Goal: Task Accomplishment & Management: Complete application form

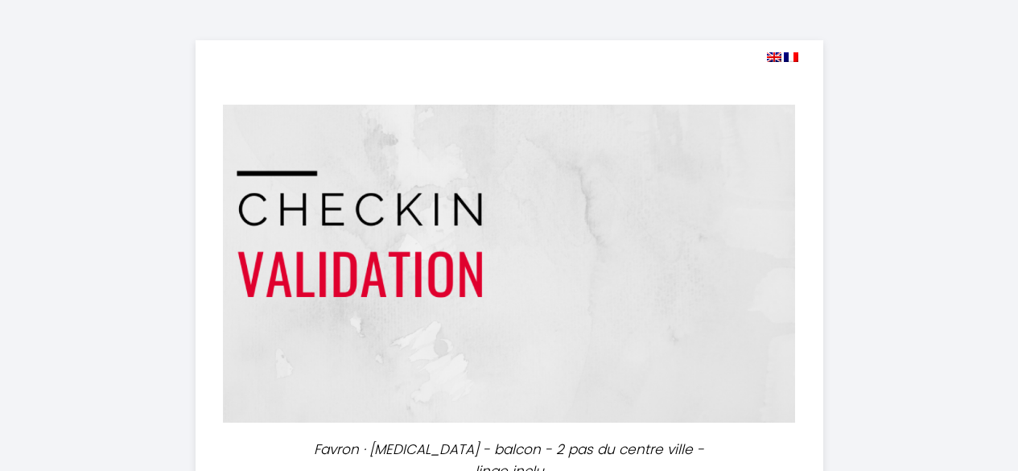
select select
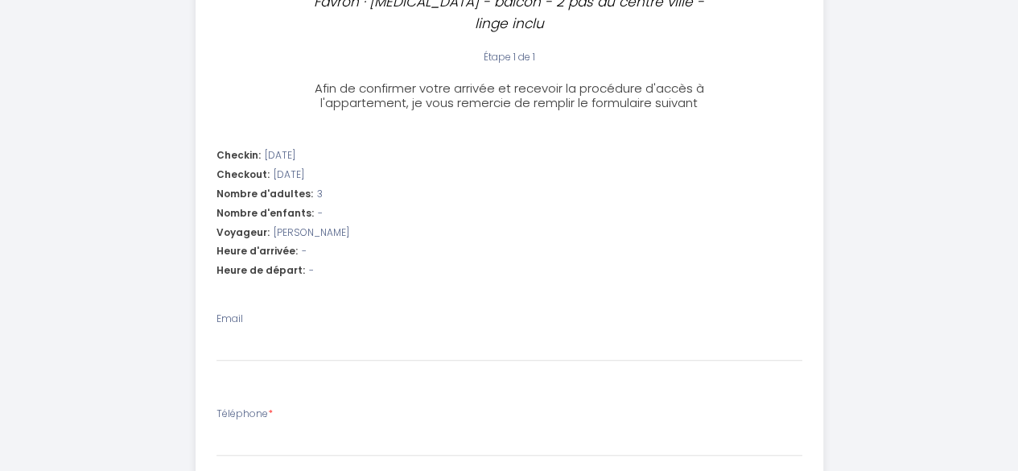
scroll to position [483, 0]
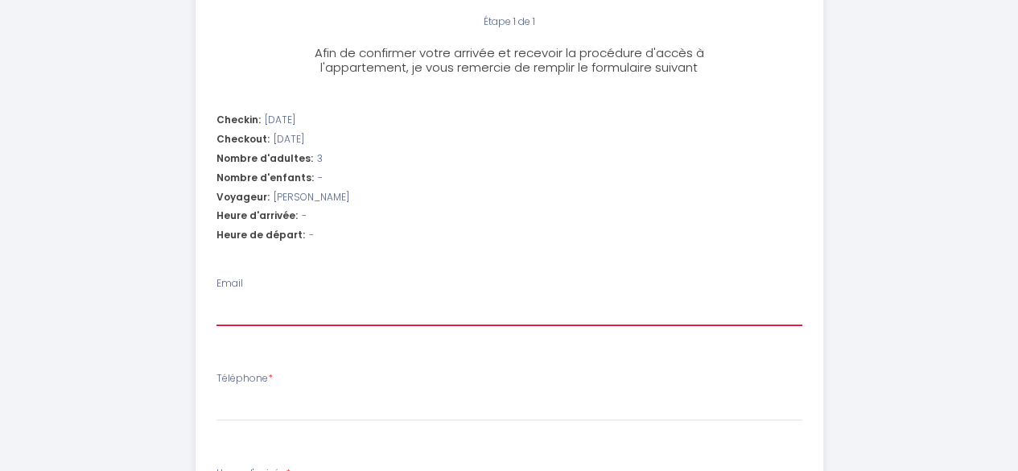
click at [348, 297] on input "Email" at bounding box center [509, 311] width 586 height 29
type input "[EMAIL_ADDRESS][DOMAIN_NAME]"
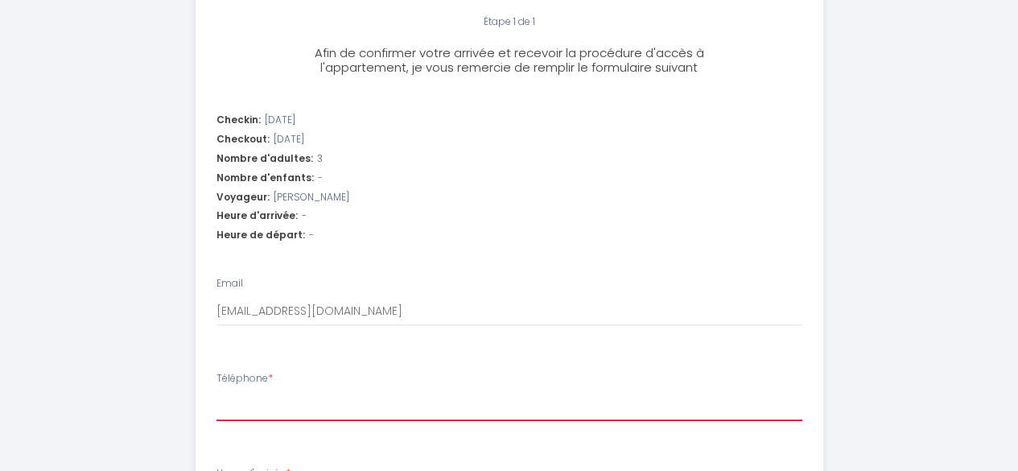
type input "0623404510"
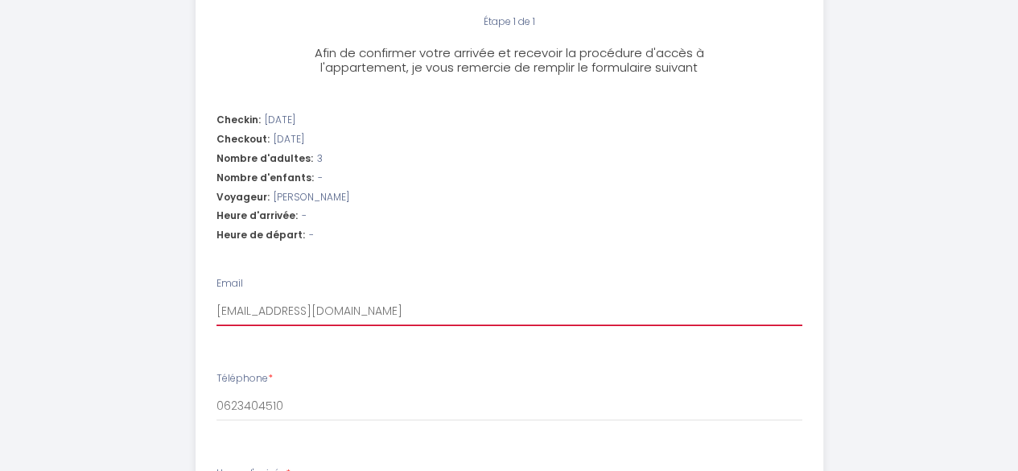
select select
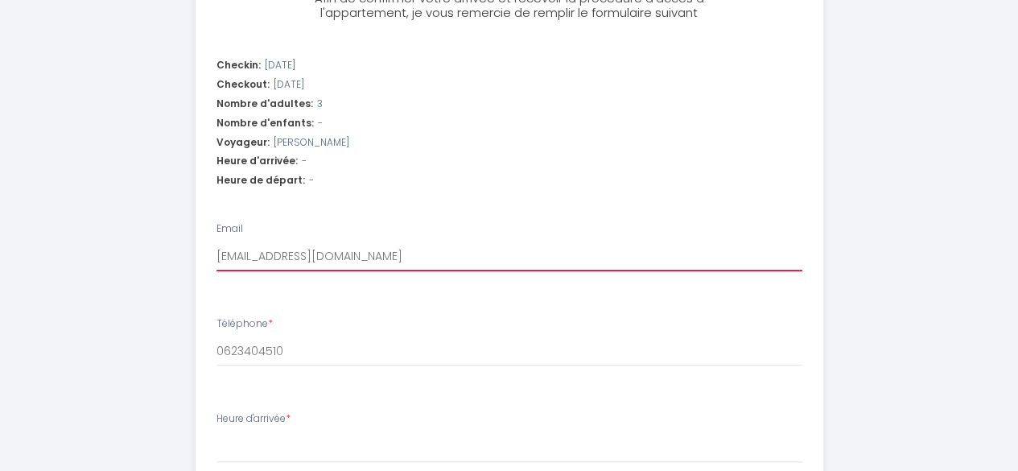
scroll to position [563, 0]
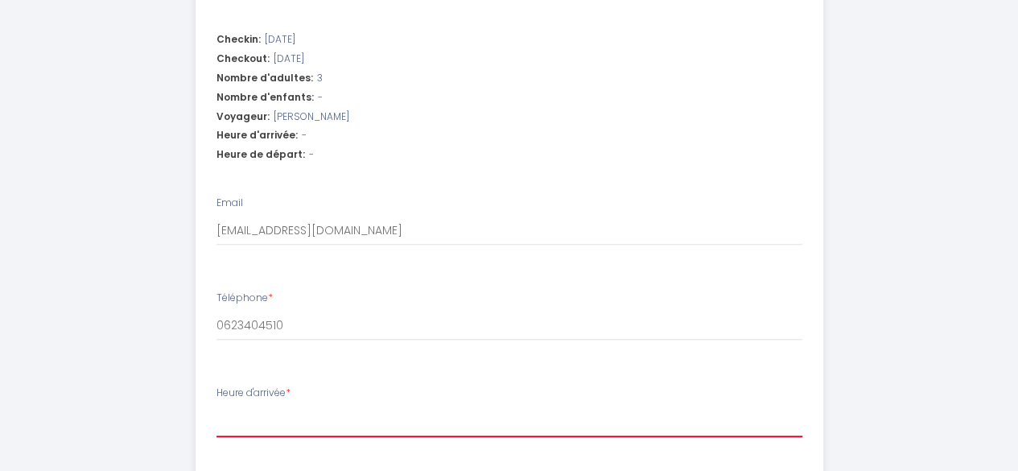
click at [294, 406] on select "16:00 16:30 17:00 17:30 18:00 18:30 19:00 19:30 20:00 20:30 21:00 21:30 22:00 2…" at bounding box center [509, 421] width 586 height 31
select select "16:00"
click at [216, 406] on select "16:00 16:30 17:00 17:30 18:00 18:30 19:00 19:30 20:00 20:30 21:00 21:30 22:00 2…" at bounding box center [509, 421] width 586 height 31
select select
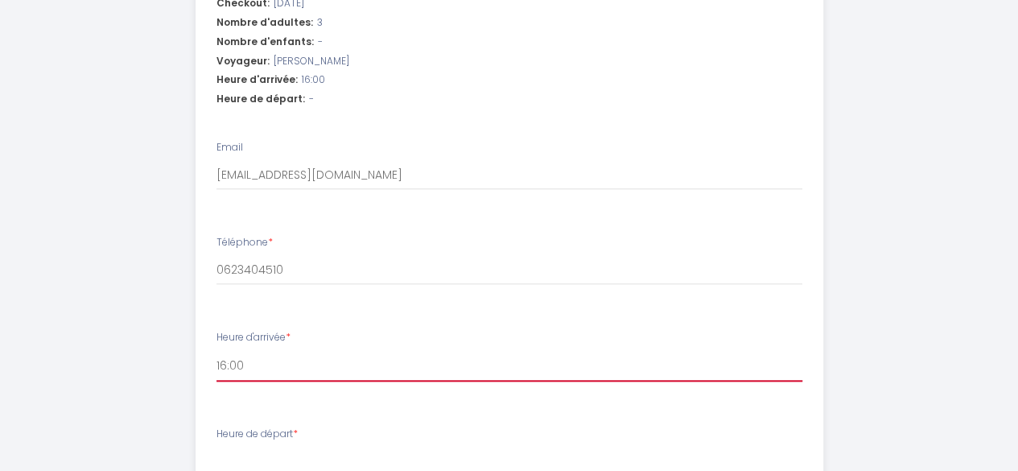
scroll to position [644, 0]
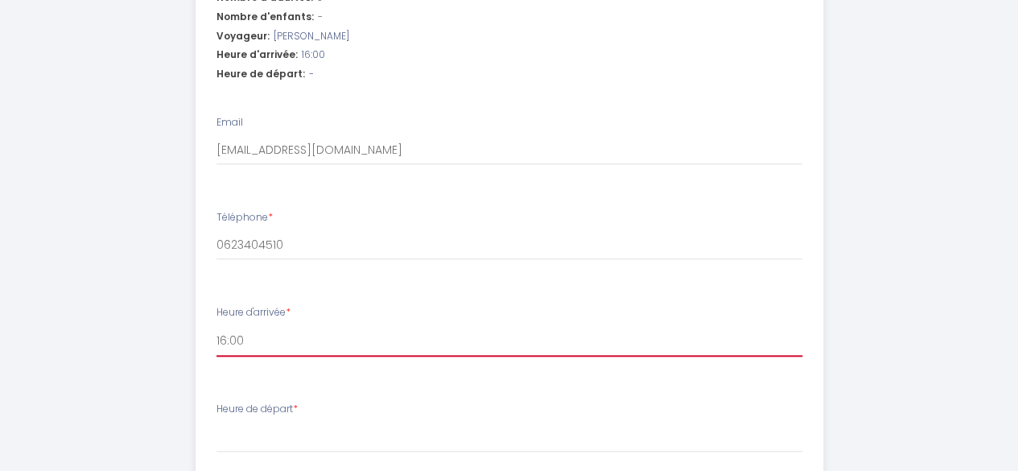
click at [232, 326] on select "16:00 16:30 17:00 17:30 18:00 18:30 19:00 19:30 20:00 20:30 21:00 21:30 22:00 2…" at bounding box center [509, 341] width 586 height 31
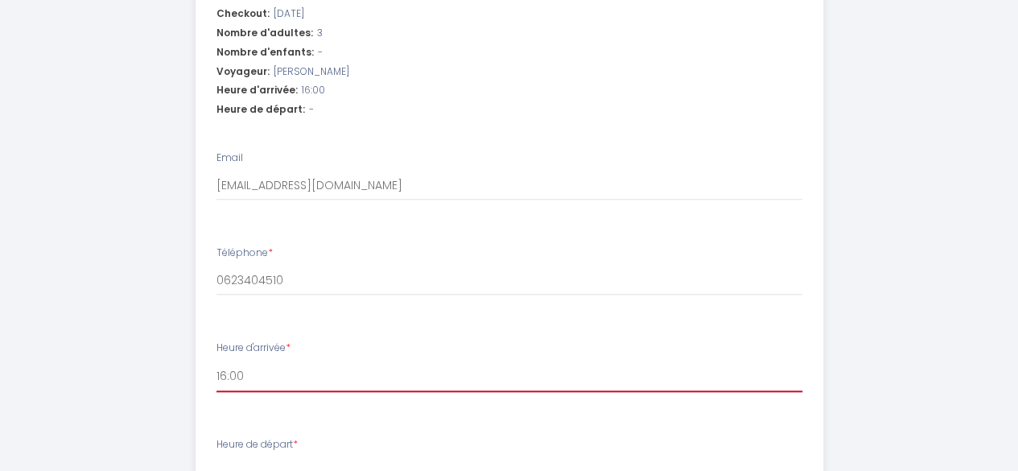
scroll to position [629, 0]
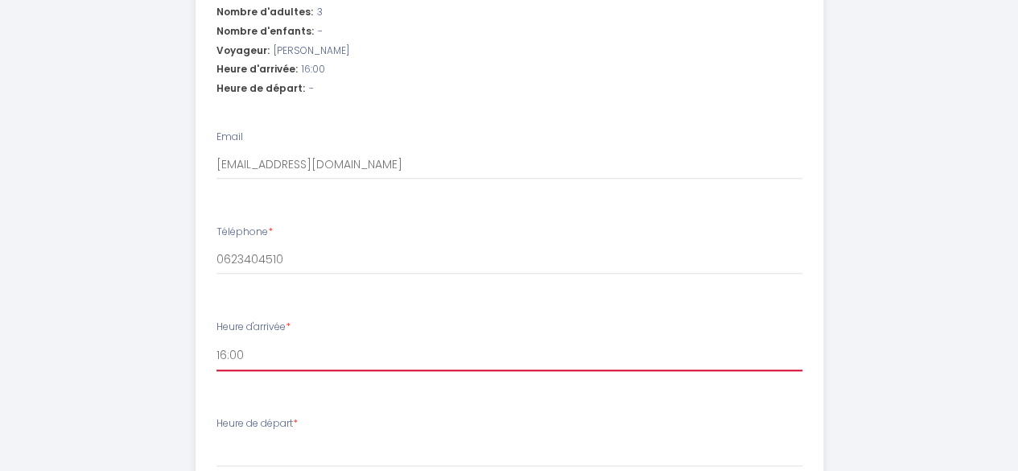
click at [241, 340] on select "16:00 16:30 17:00 17:30 18:00 18:30 19:00 19:30 20:00 20:30 21:00 21:30 22:00 2…" at bounding box center [509, 355] width 586 height 31
click at [218, 340] on select "16:00 16:30 17:00 17:30 18:00 18:30 19:00 19:30 20:00 20:30 21:00 21:30 22:00 2…" at bounding box center [509, 355] width 586 height 31
click at [220, 340] on select "16:00 16:30 17:00 17:30 18:00 18:30 19:00 19:30 20:00 20:30 21:00 21:30 22:00 2…" at bounding box center [509, 355] width 586 height 31
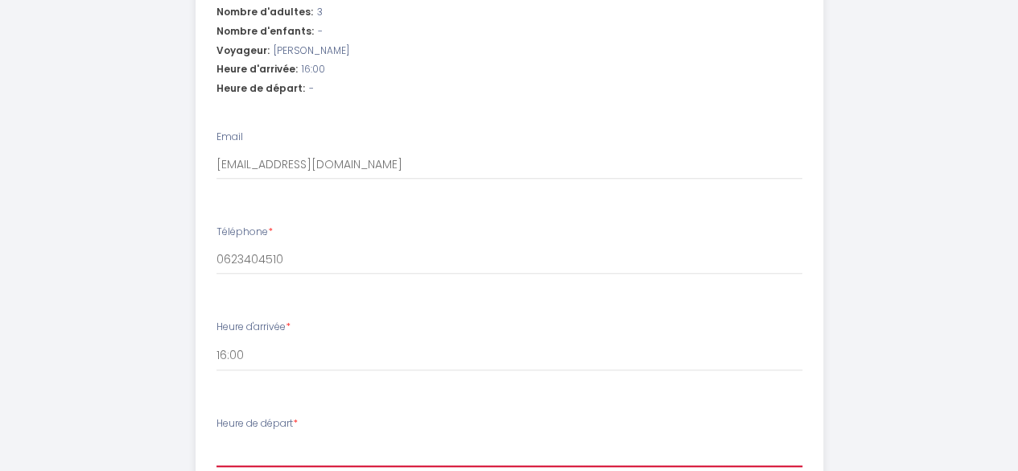
click at [294, 441] on select "00:00 00:30 01:00 01:30 02:00 02:30 03:00 03:30 04:00 04:30 05:00 05:30 06:00 0…" at bounding box center [509, 451] width 586 height 31
click at [811, 365] on li "Heure d'arrivée * 16:00 16:30 17:00 17:30 18:00 18:30 19:00 19:30 20:00 20:30 2…" at bounding box center [509, 353] width 626 height 87
click at [240, 443] on select "00:00 00:30 01:00 01:30 02:00 02:30 03:00 03:30 04:00 04:30 05:00 05:30 06:00 0…" at bounding box center [509, 451] width 586 height 31
click at [899, 302] on div "Favron · T3 - balcon - 2 pas du centre ville - linge inclu Étape 1 de 1 Afin de…" at bounding box center [509, 70] width 941 height 1398
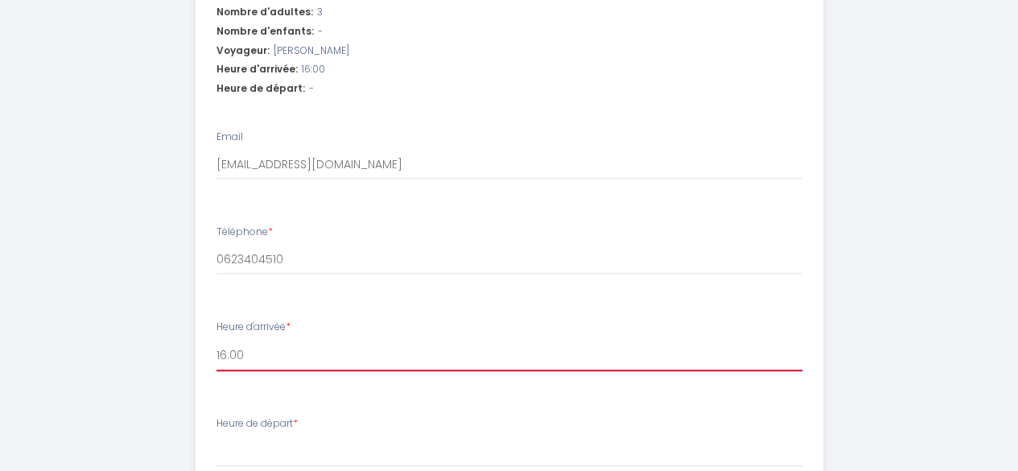
click at [261, 340] on select "16:00 16:30 17:00 17:30 18:00 18:30 19:00 19:30 20:00 20:30 21:00 21:30 22:00 2…" at bounding box center [509, 355] width 586 height 31
drag, startPoint x: 251, startPoint y: 333, endPoint x: 218, endPoint y: 323, distance: 34.6
click at [187, 327] on div "Checkin: 2025-09-13 Checkout: 2025-09-14 Nombre d'adultes: 3 Nombre d'enfants: …" at bounding box center [508, 296] width 647 height 737
drag, startPoint x: 241, startPoint y: 332, endPoint x: 180, endPoint y: 332, distance: 61.1
click at [180, 332] on div "Favron · T3 - balcon - 2 pas du centre ville - linge inclu Étape 1 de 1 Afin de…" at bounding box center [509, 70] width 941 height 1398
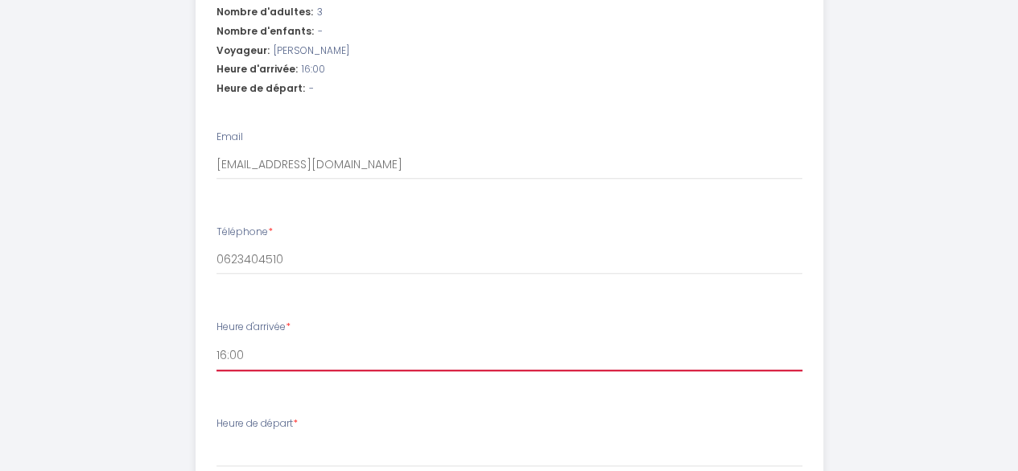
click at [256, 340] on select "16:00 16:30 17:00 17:30 18:00 18:30 19:00 19:30 20:00 20:30 21:00 21:30 22:00 2…" at bounding box center [509, 355] width 586 height 31
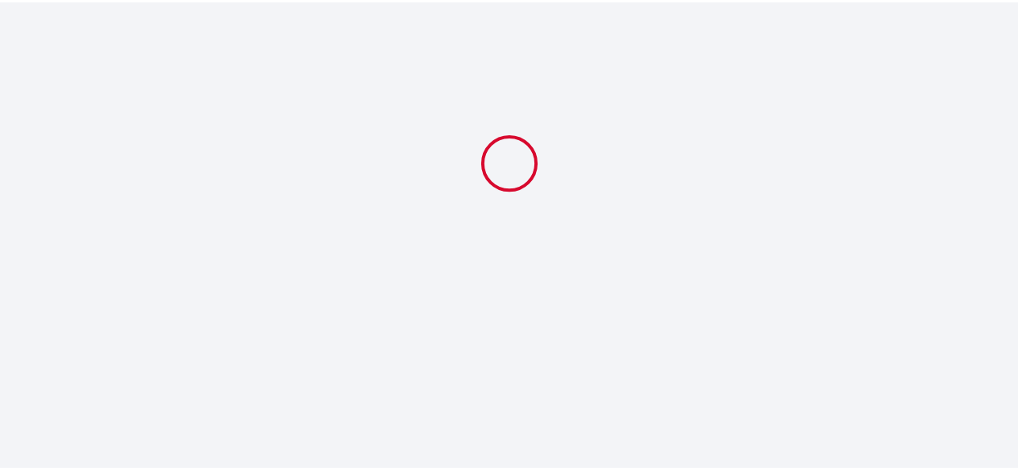
scroll to position [629, 0]
select select
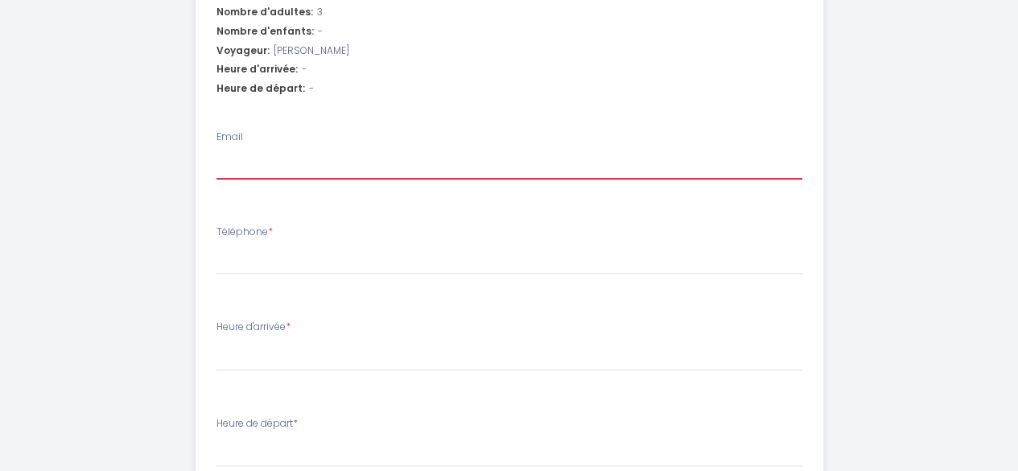
click at [274, 150] on input "Email" at bounding box center [509, 164] width 586 height 29
type input "[EMAIL_ADDRESS][DOMAIN_NAME]"
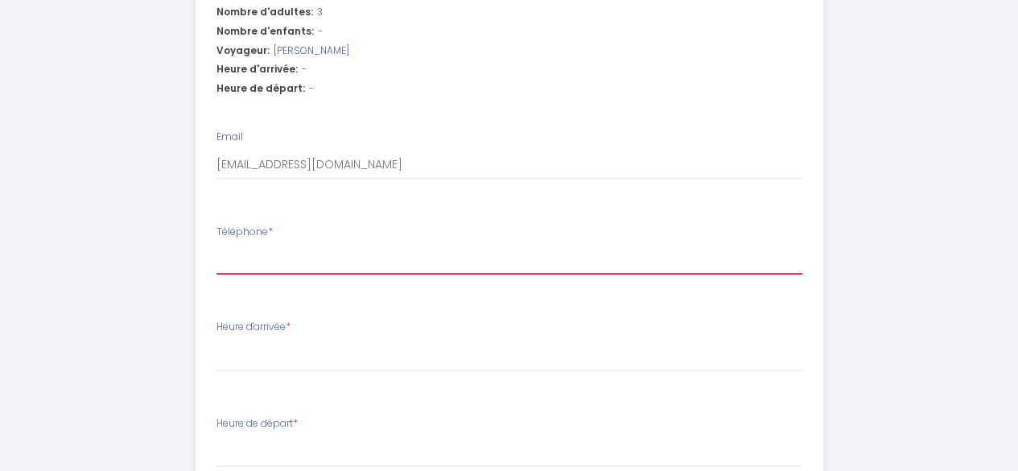
type input "0623404510"
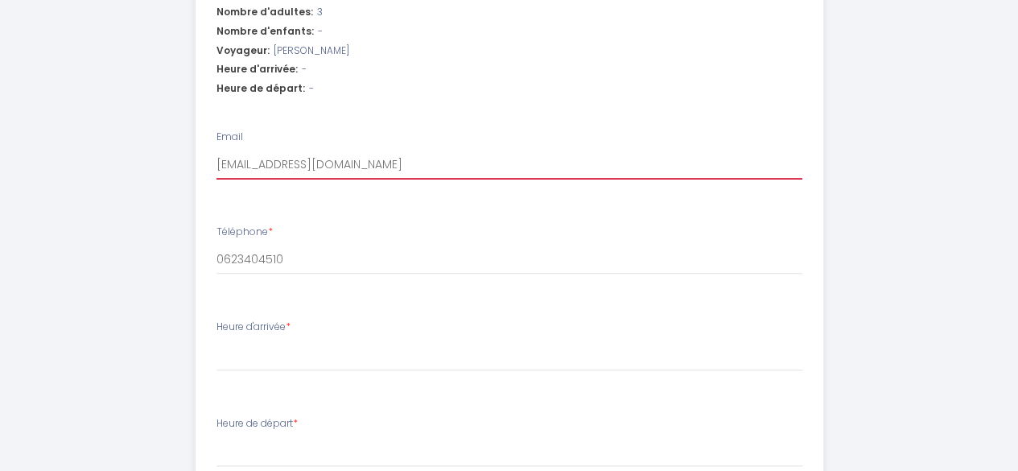
select select
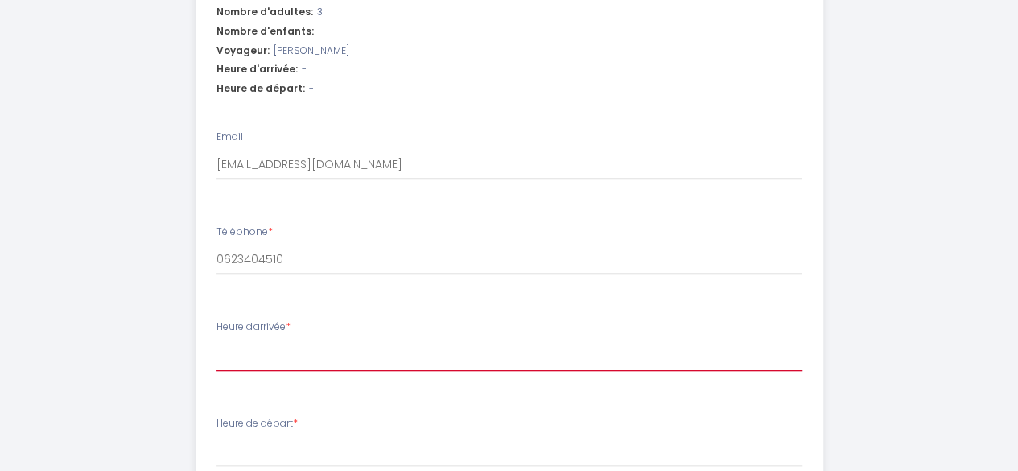
click at [240, 340] on select "16:00 16:30 17:00 17:30 18:00 18:30 19:00 19:30 20:00 20:30 21:00 21:30 22:00 2…" at bounding box center [509, 355] width 586 height 31
select select "16:00"
click at [216, 340] on select "16:00 16:30 17:00 17:30 18:00 18:30 19:00 19:30 20:00 20:30 21:00 21:30 22:00 2…" at bounding box center [509, 355] width 586 height 31
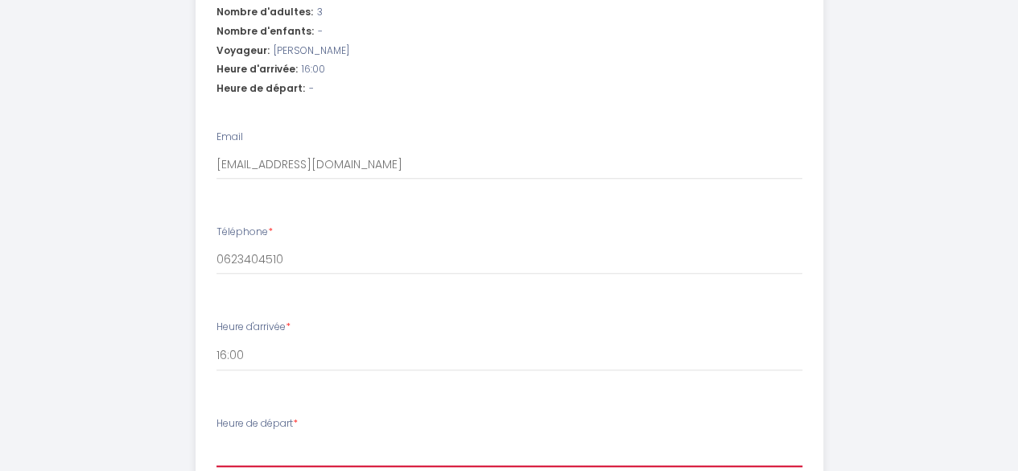
click at [254, 436] on select "00:00 00:30 01:00 01:30 02:00 02:30 03:00 03:30 04:00 04:30 05:00 05:30 06:00 0…" at bounding box center [509, 451] width 586 height 31
select select "10:00"
click at [216, 436] on select "00:00 00:30 01:00 01:30 02:00 02:30 03:00 03:30 04:00 04:30 05:00 05:30 06:00 0…" at bounding box center [509, 451] width 586 height 31
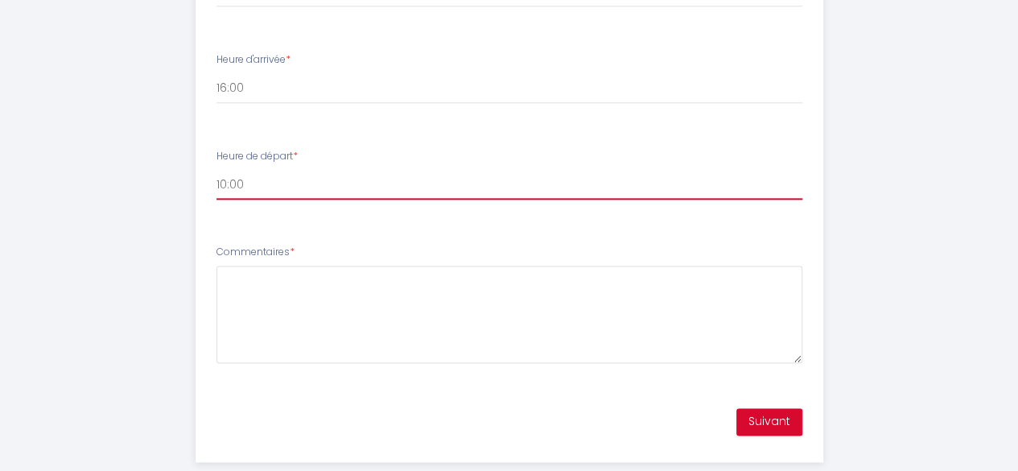
scroll to position [904, 0]
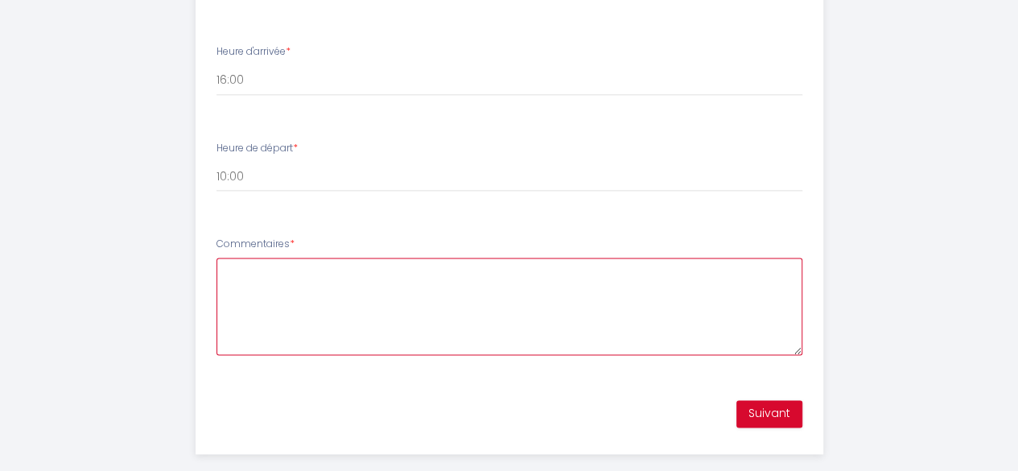
click at [360, 261] on textarea "Commentaires *" at bounding box center [509, 305] width 586 height 97
type textarea "je ne peux indiquer les horaires de réservation arrivée 15H00 et Départ 11H00 B…"
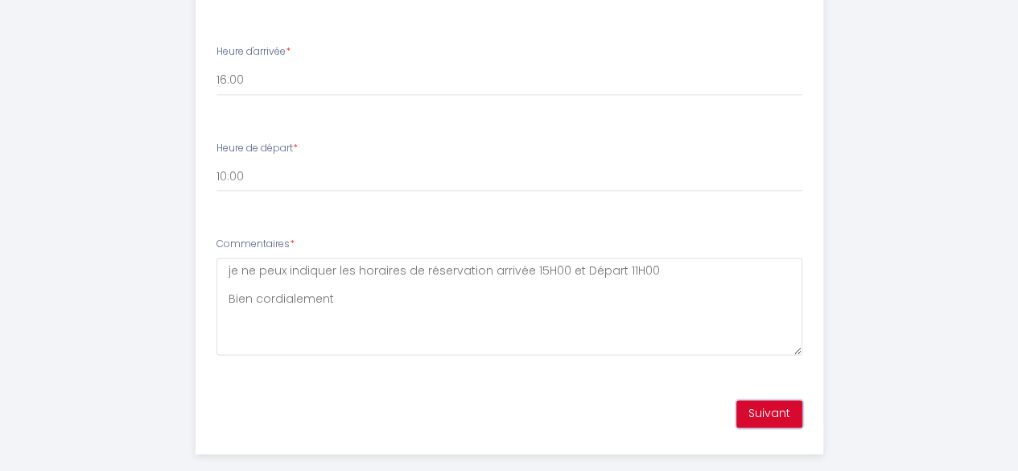
click at [764, 400] on button "Suivant" at bounding box center [769, 413] width 66 height 27
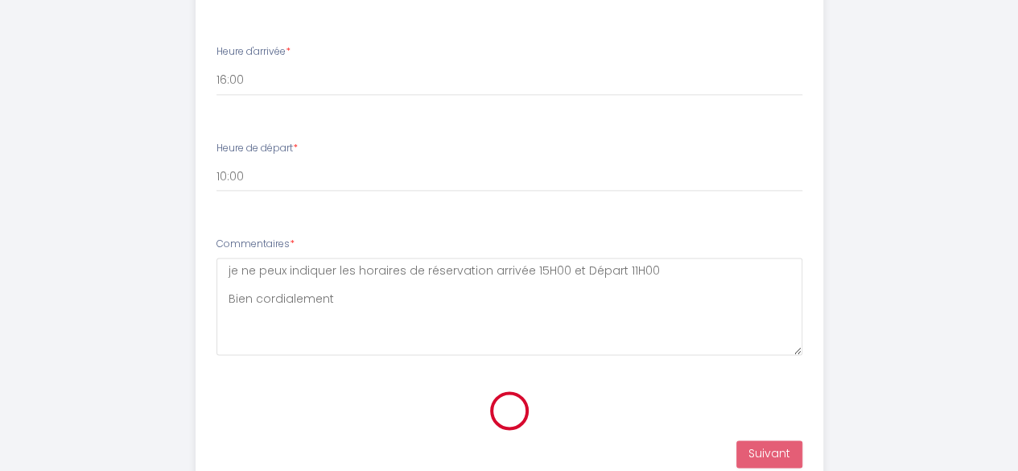
scroll to position [449, 0]
